Goal: Information Seeking & Learning: Learn about a topic

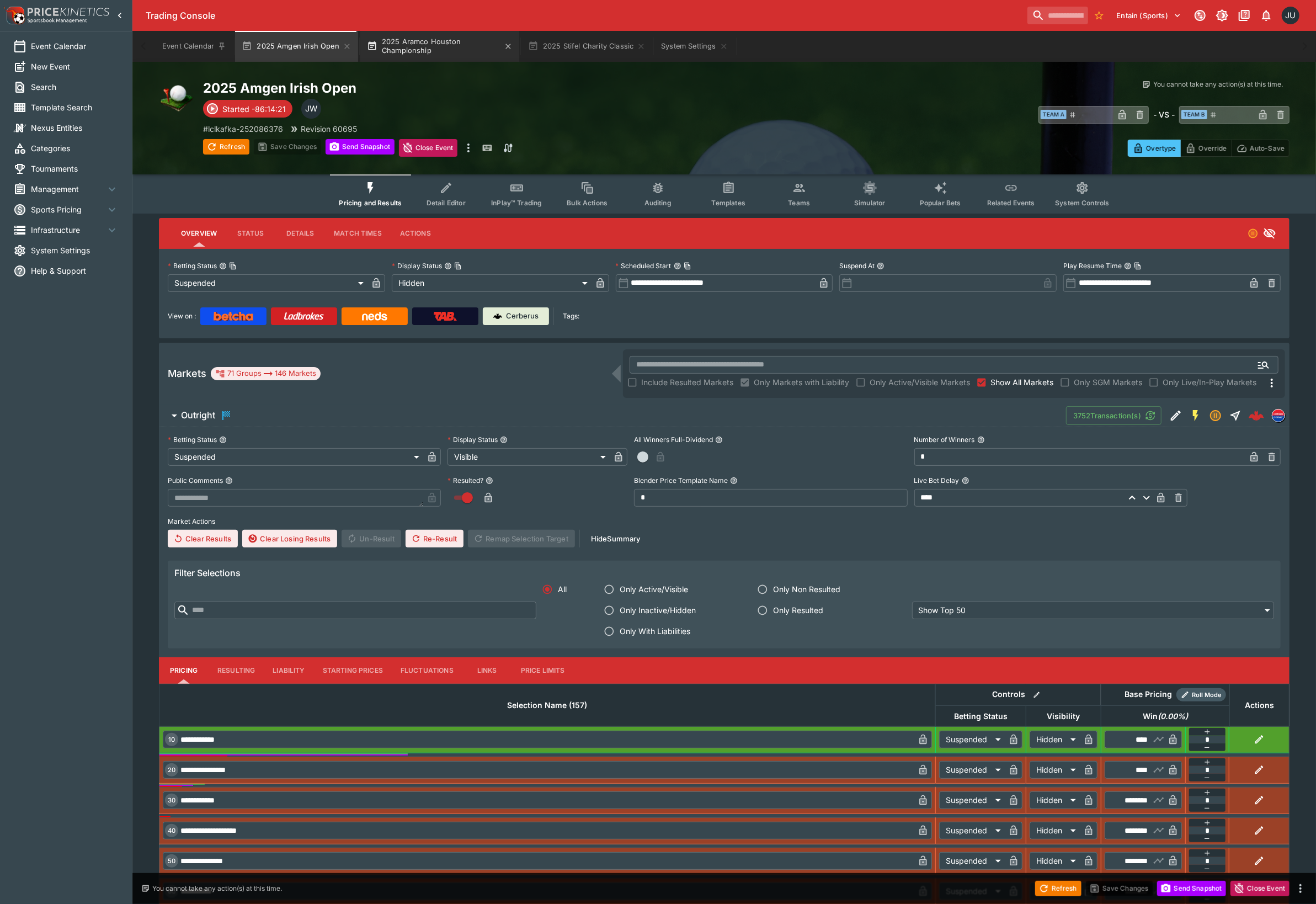
click at [442, 54] on button "2025 Aramco Houston Championship" at bounding box center [440, 46] width 159 height 31
click at [576, 49] on button "2025 Stifel Charity Classic" at bounding box center [586, 46] width 131 height 31
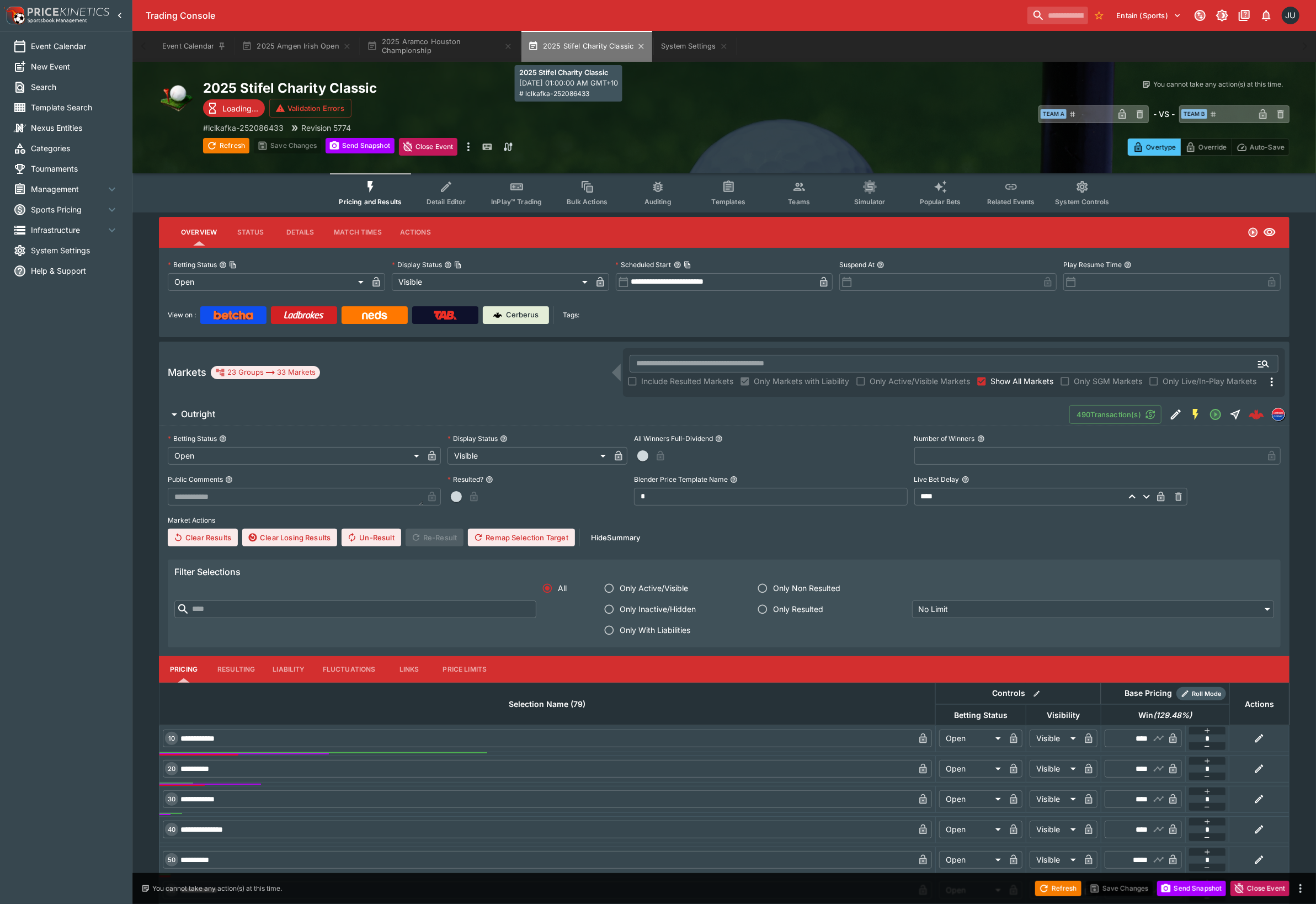
click at [577, 48] on button "2025 Stifel Charity Classic" at bounding box center [586, 46] width 131 height 31
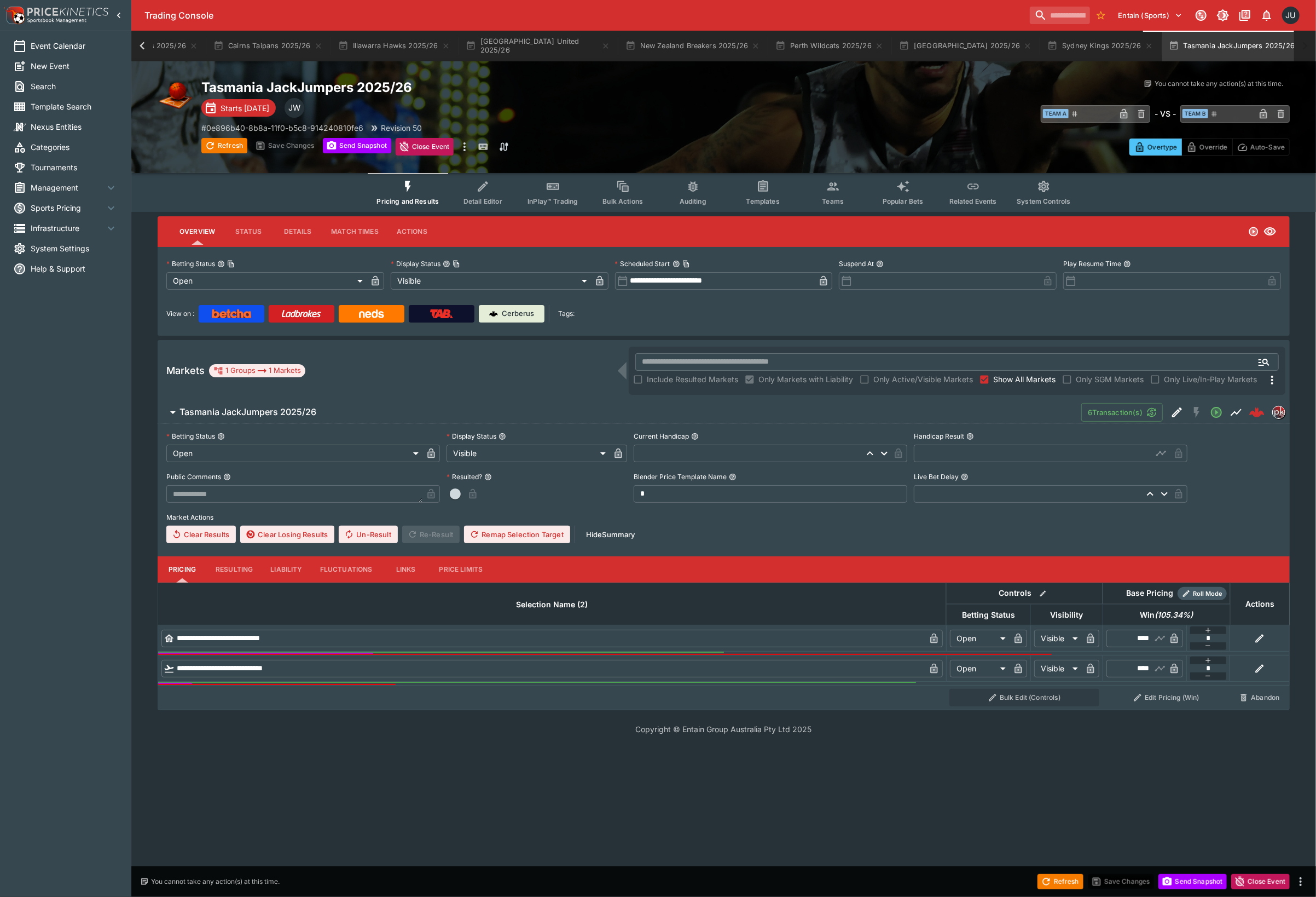
scroll to position [0, 352]
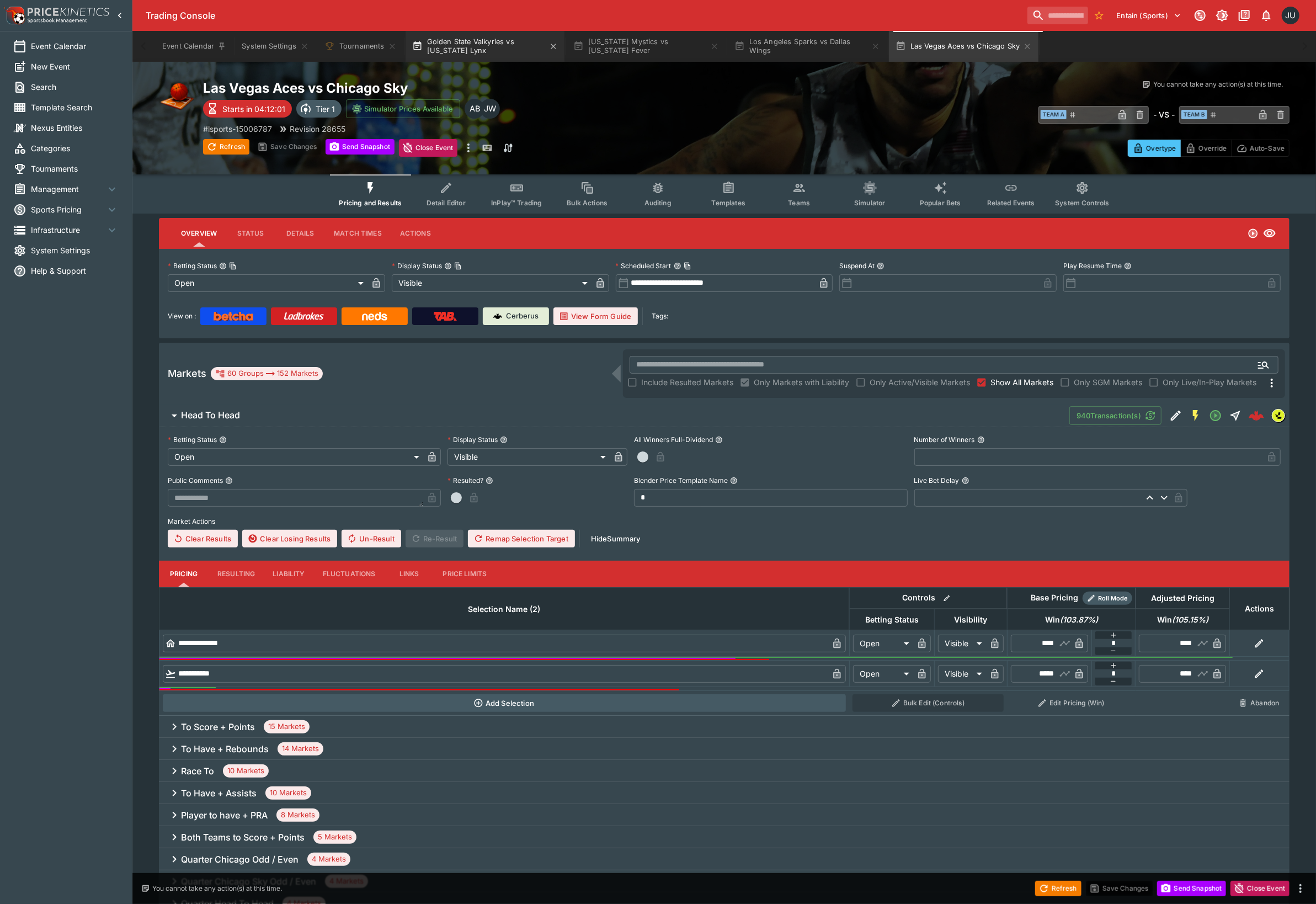
click at [497, 51] on button "Golden State Valkyries vs Minnesota Lynx" at bounding box center [485, 46] width 159 height 31
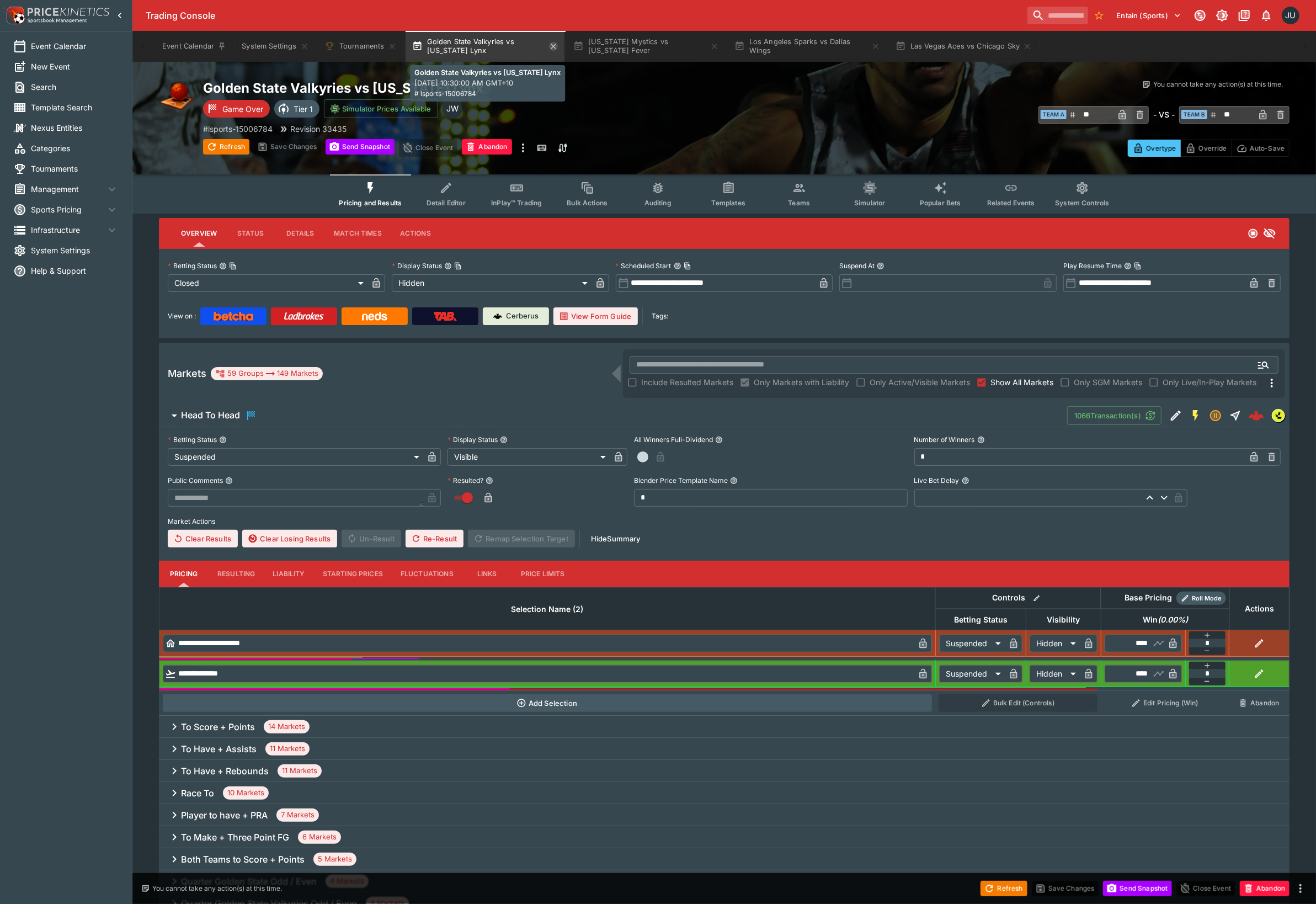
click at [555, 47] on icon "button" at bounding box center [553, 46] width 9 height 9
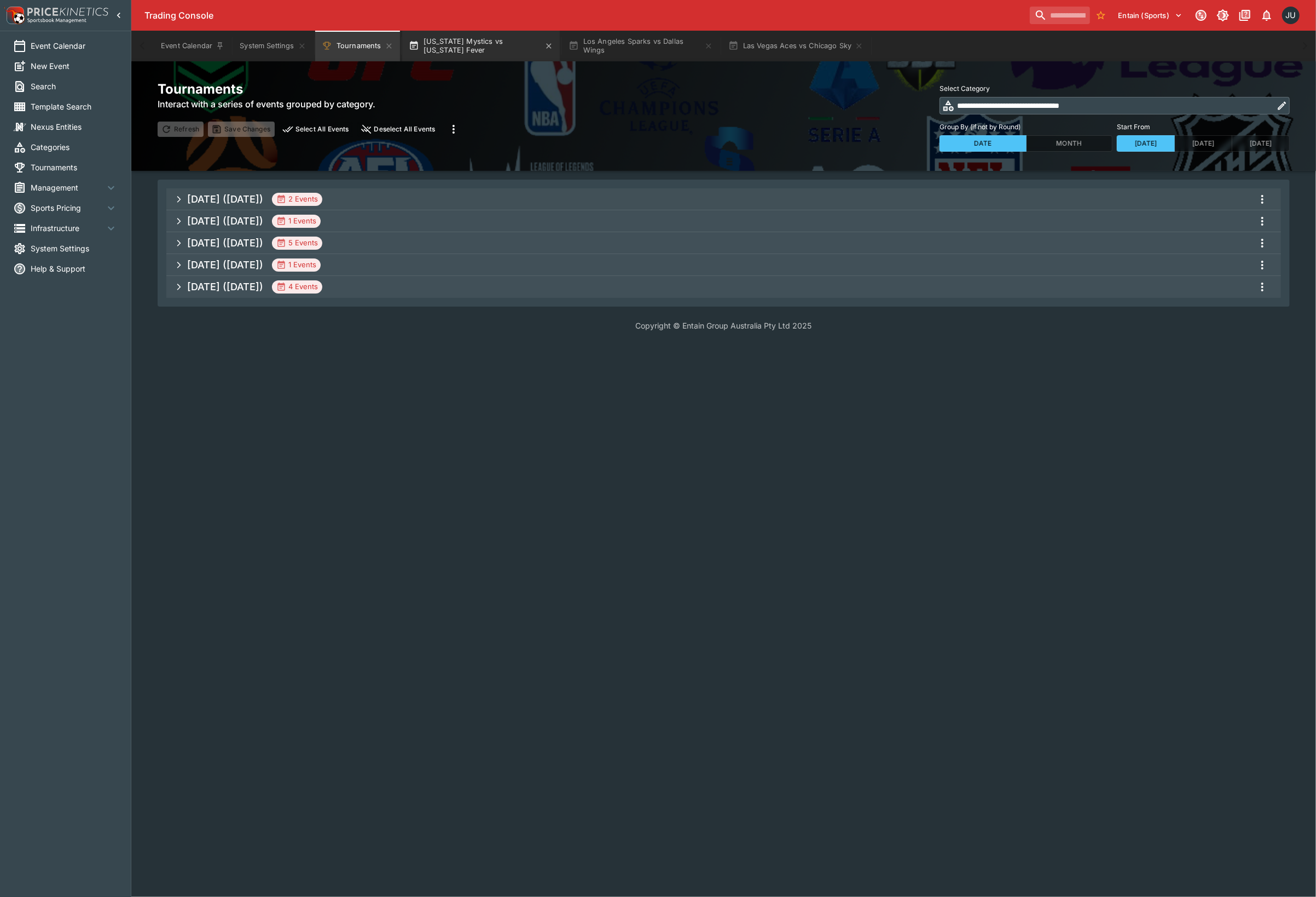
click at [512, 49] on button "Washington Mystics vs Indiana Fever" at bounding box center [481, 46] width 158 height 31
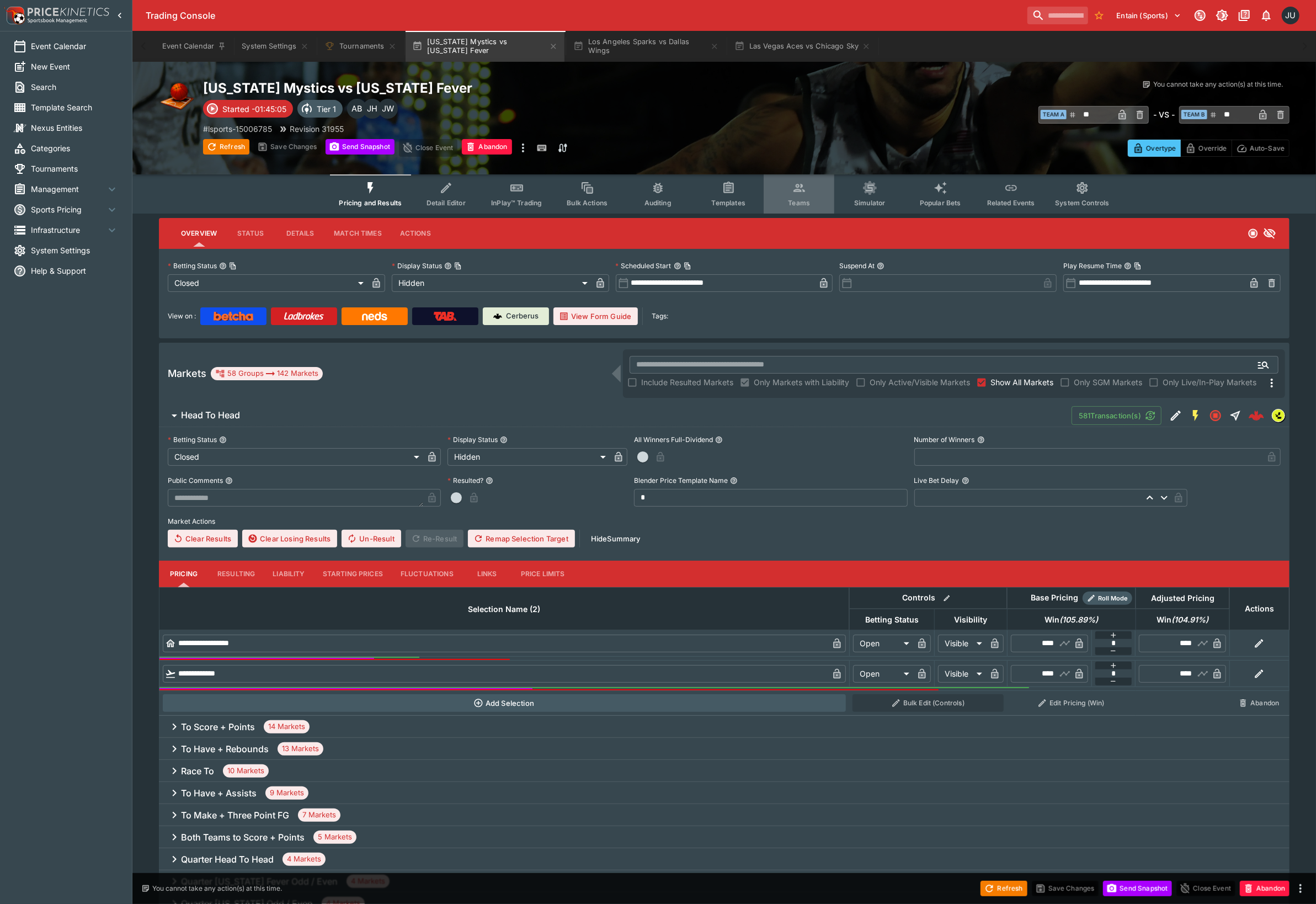
click at [791, 199] on span "Teams" at bounding box center [799, 203] width 22 height 8
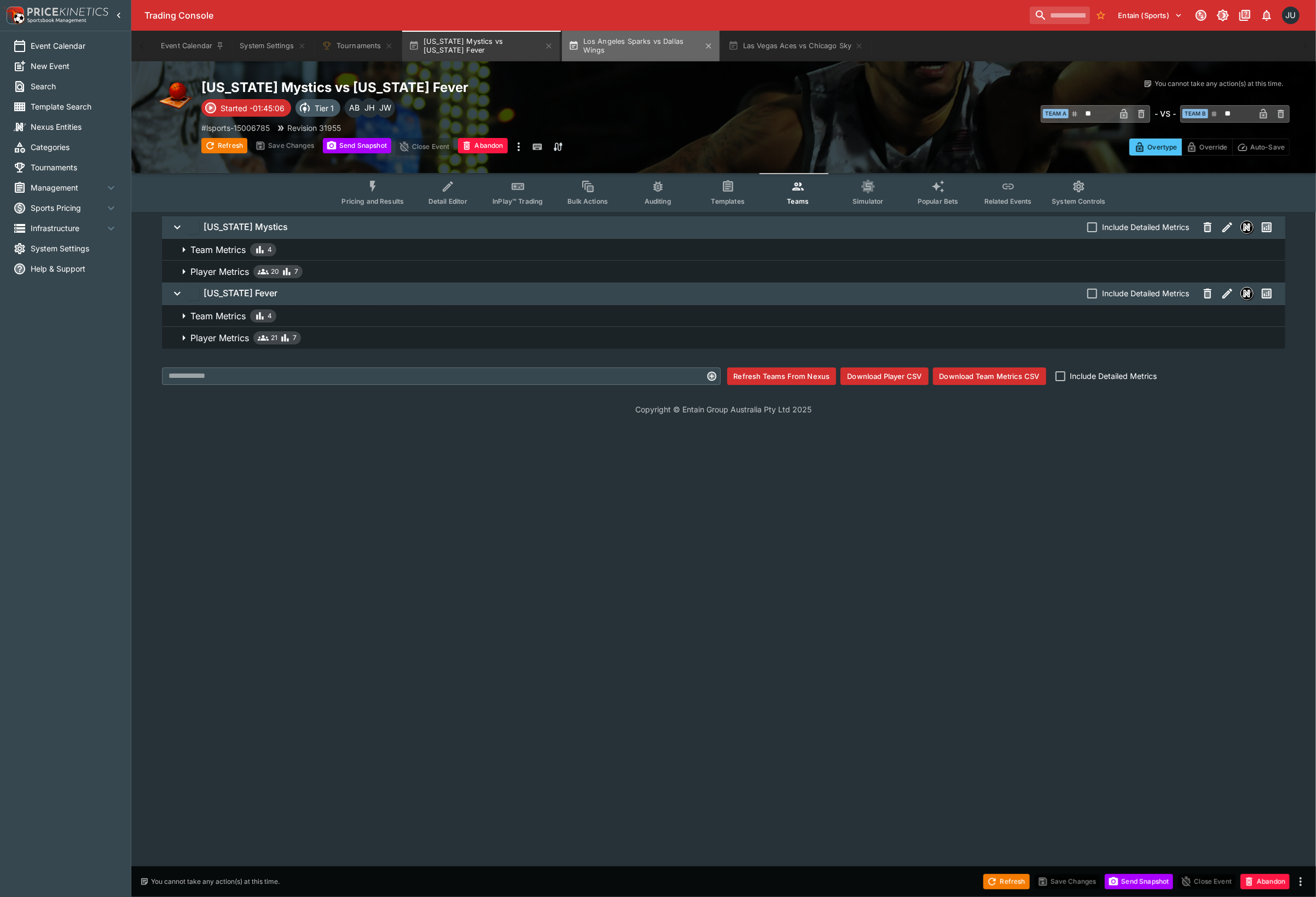
click at [613, 51] on button "Los Angeles Sparks vs Dallas Wings" at bounding box center [641, 46] width 158 height 31
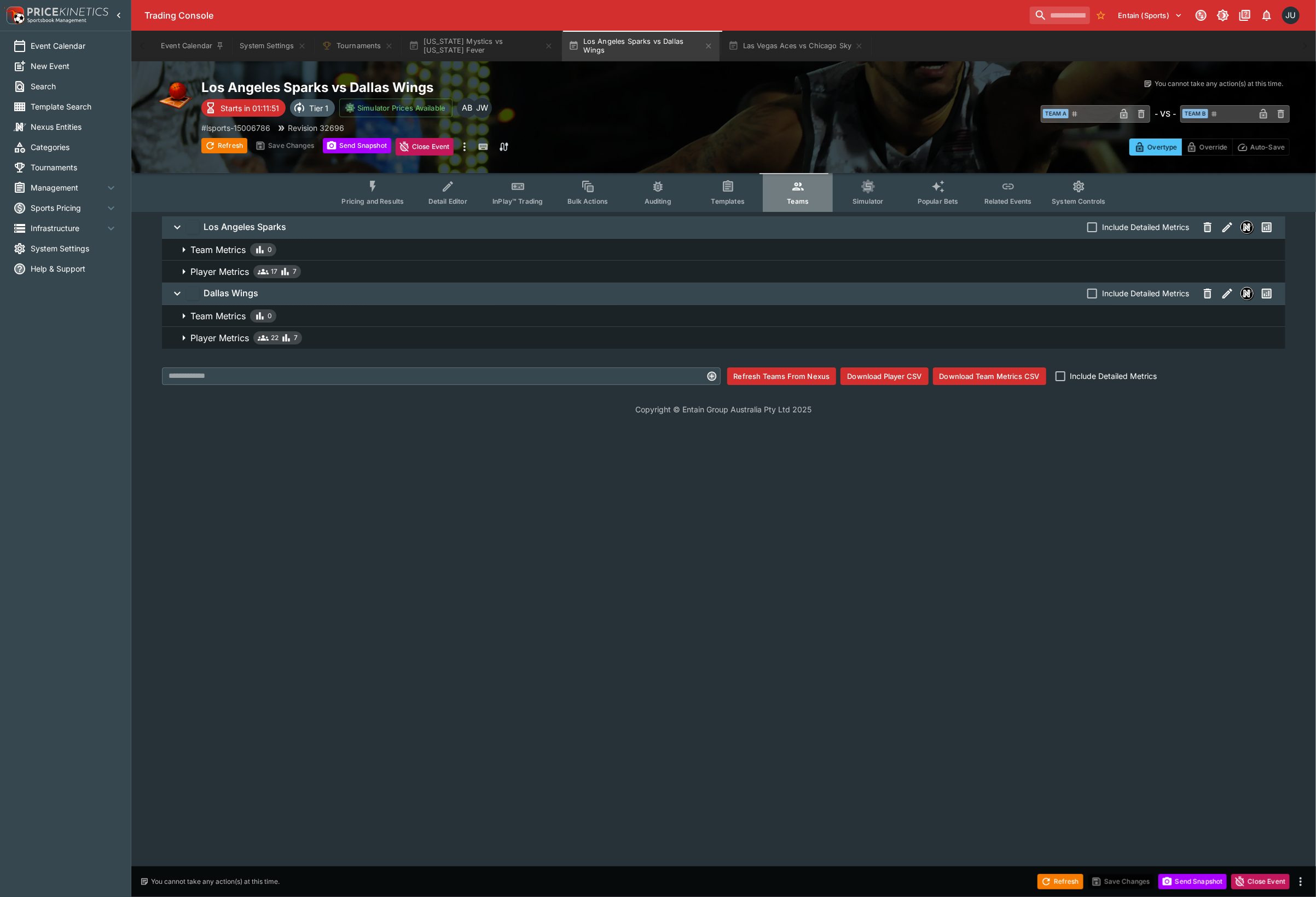
click at [788, 187] on button "Teams" at bounding box center [797, 192] width 70 height 39
click at [761, 58] on button "Las Vegas Aces vs Chicago Sky" at bounding box center [796, 46] width 149 height 31
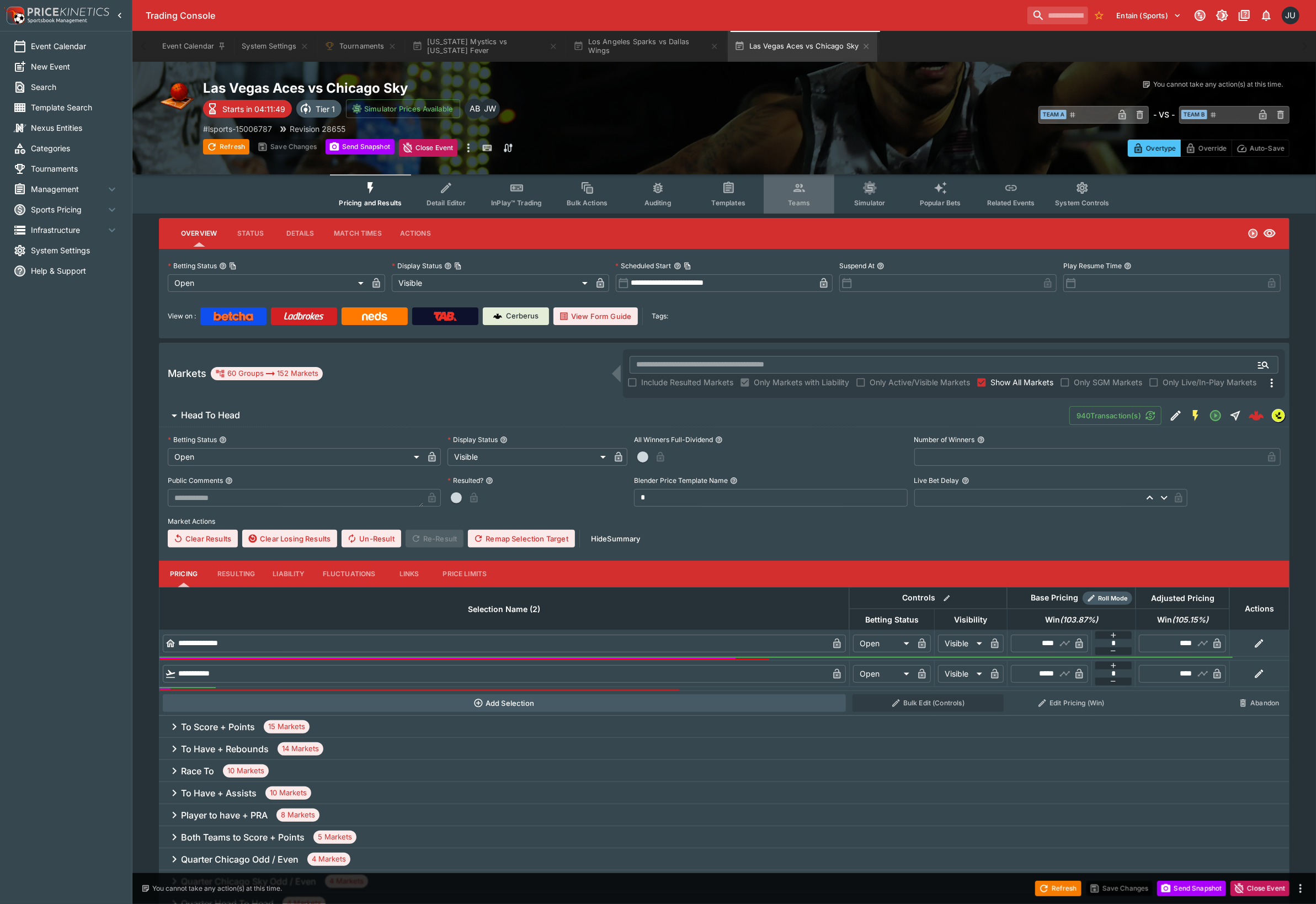
click at [799, 193] on icon "Event type filters" at bounding box center [799, 188] width 14 height 14
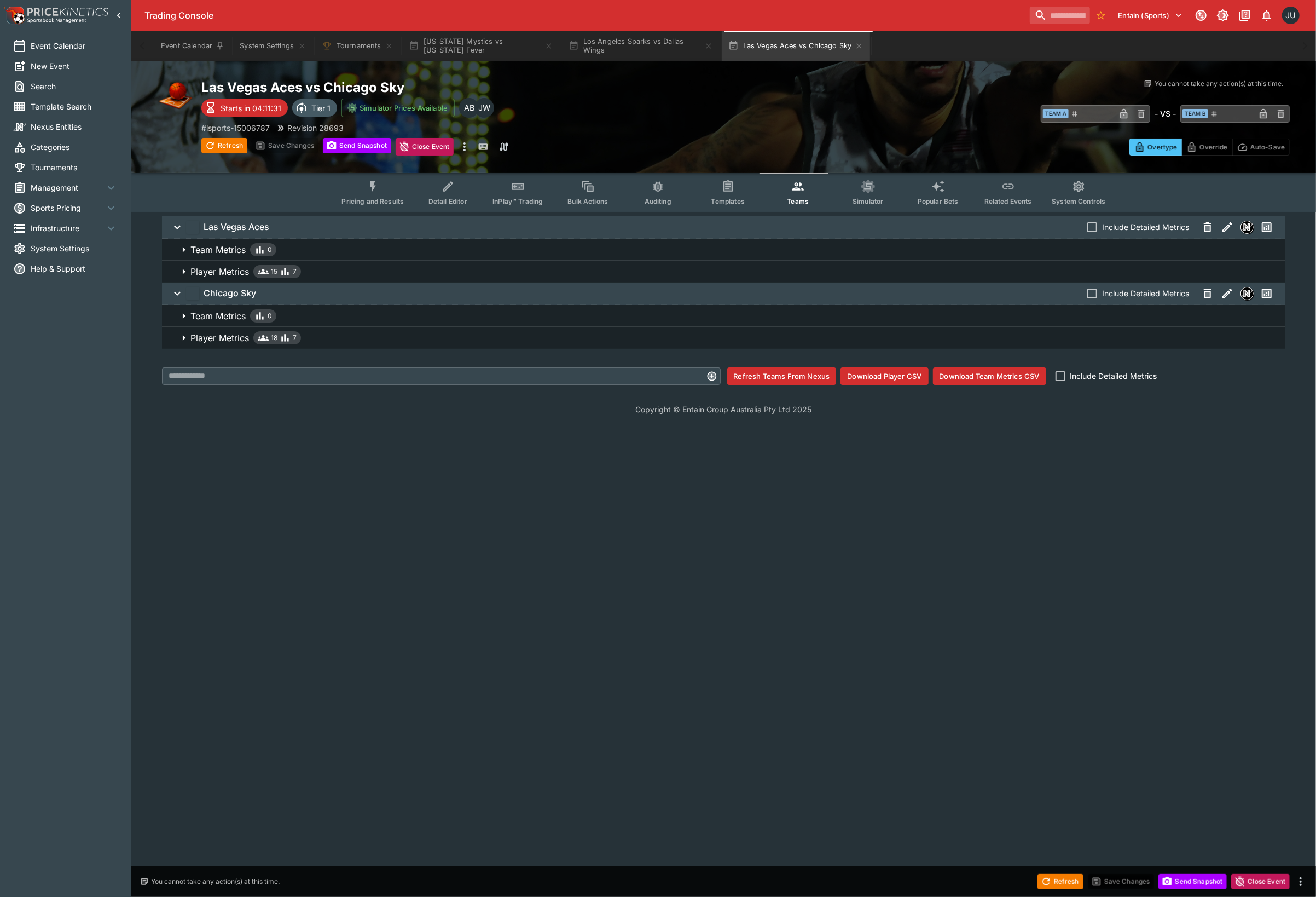
click at [591, 344] on span "Player Metrics 18 7" at bounding box center [733, 338] width 1086 height 13
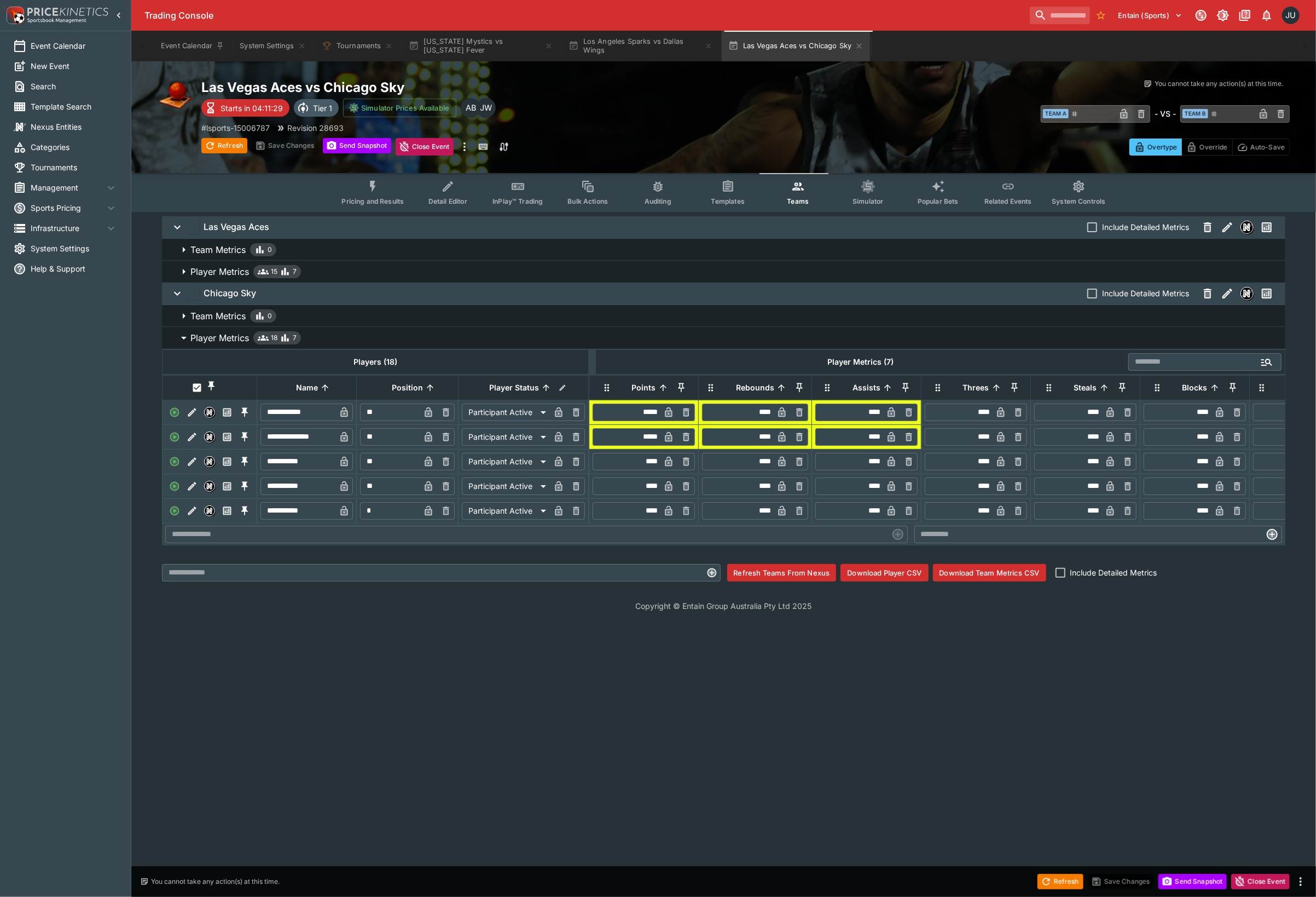
click at [603, 268] on span "Player Metrics 15 7" at bounding box center [733, 272] width 1086 height 13
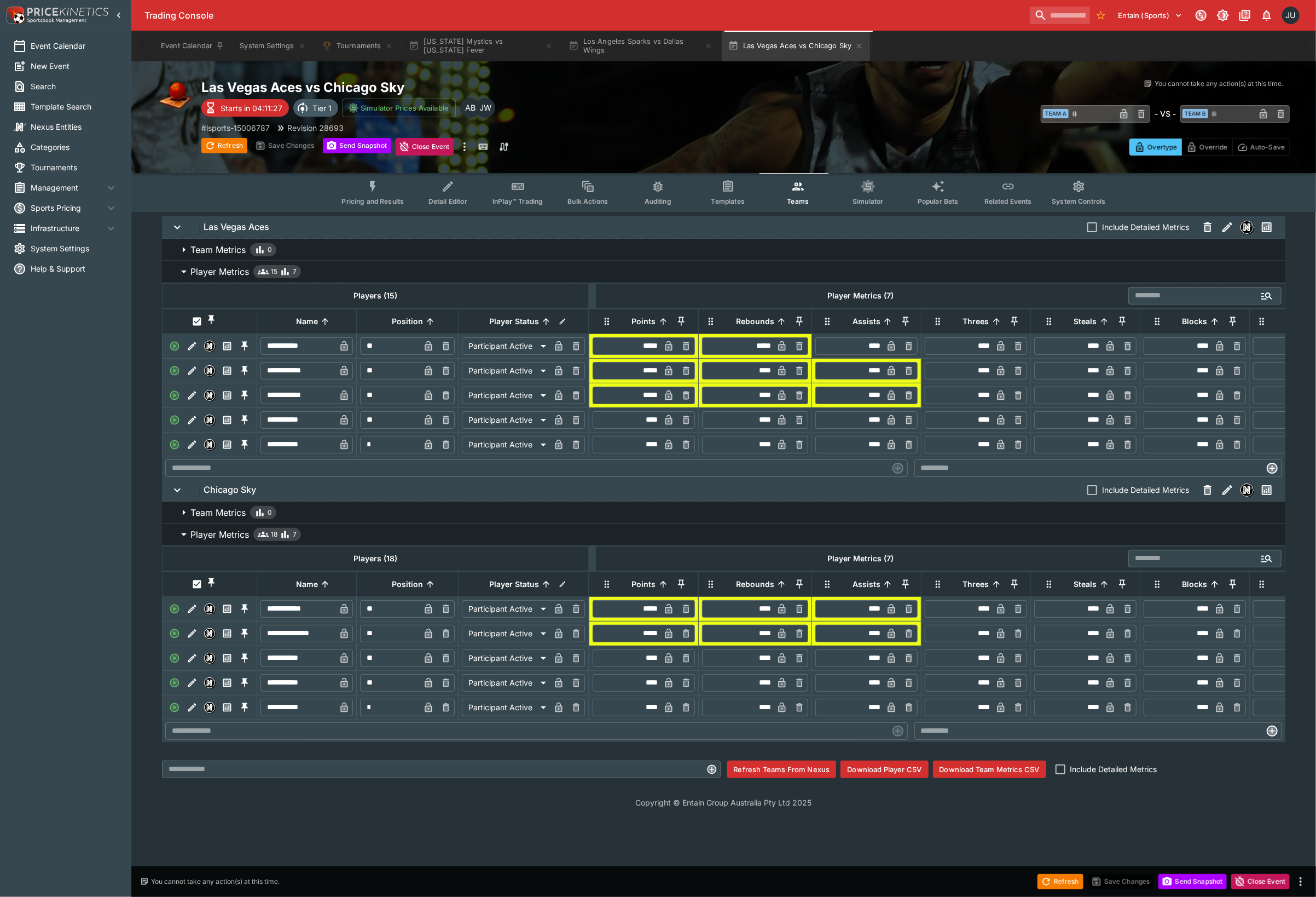
click at [369, 187] on icon "Event type filters" at bounding box center [373, 186] width 14 height 14
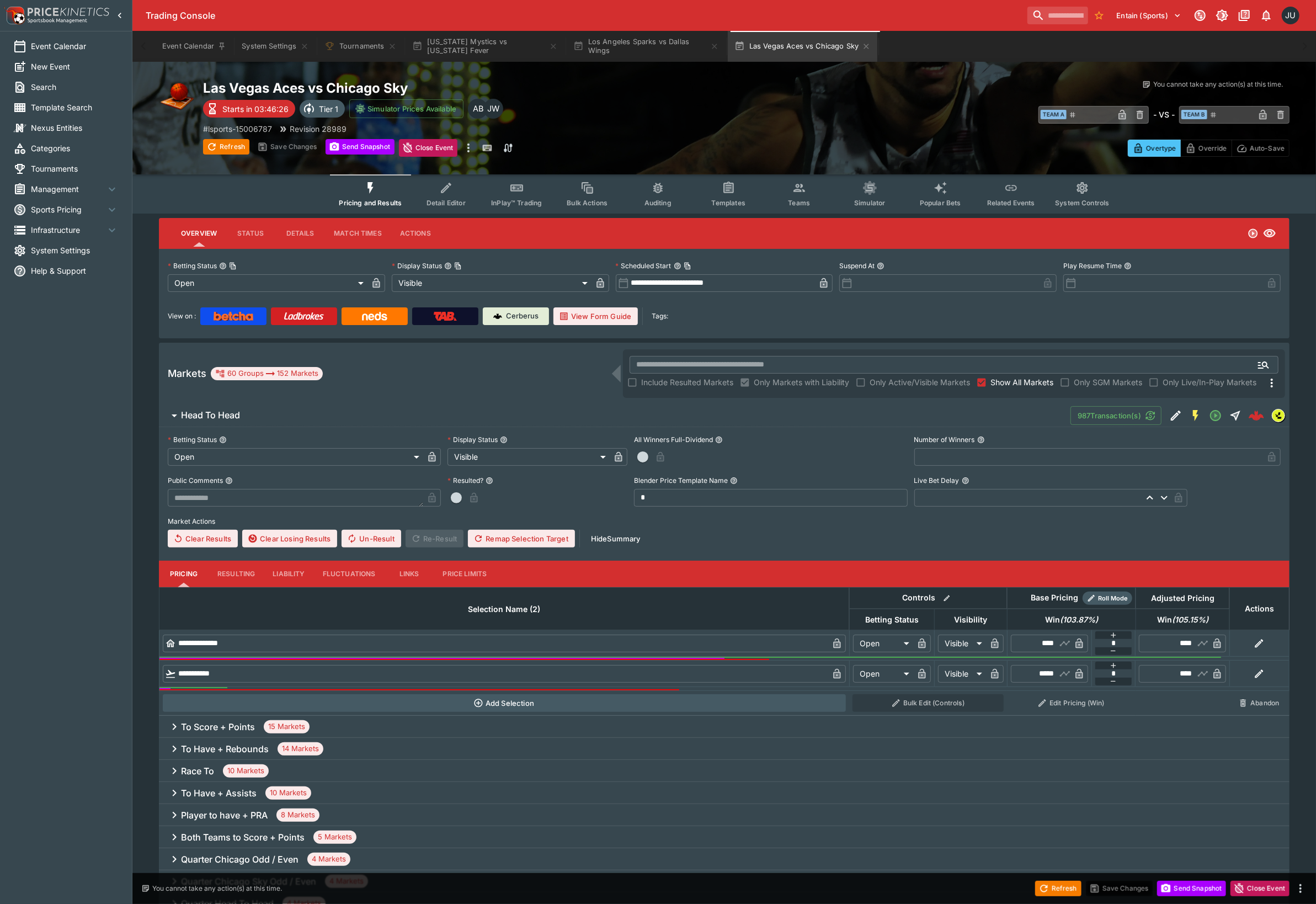
type input "*****"
